Goal: Transaction & Acquisition: Purchase product/service

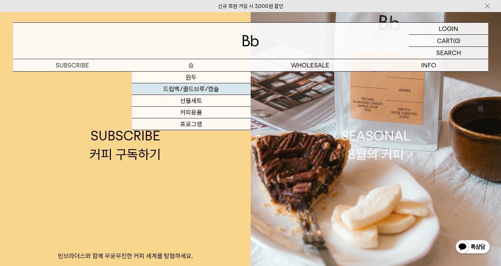
click at [191, 91] on link "드립백/콜드브루/캡슐" at bounding box center [191, 89] width 119 height 12
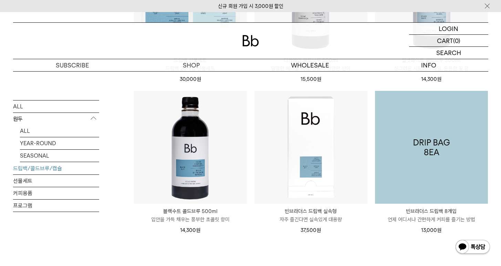
scroll to position [585, 0]
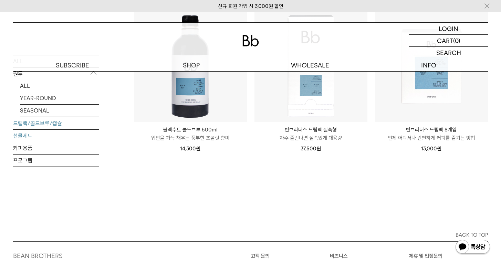
click at [65, 135] on link "선물세트" at bounding box center [56, 136] width 86 height 12
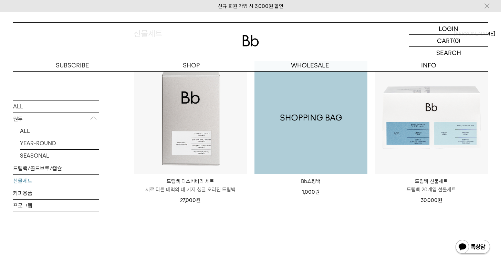
scroll to position [93, 0]
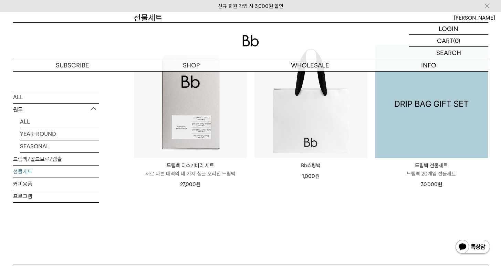
click at [415, 134] on img at bounding box center [431, 101] width 113 height 113
